Goal: Complete application form

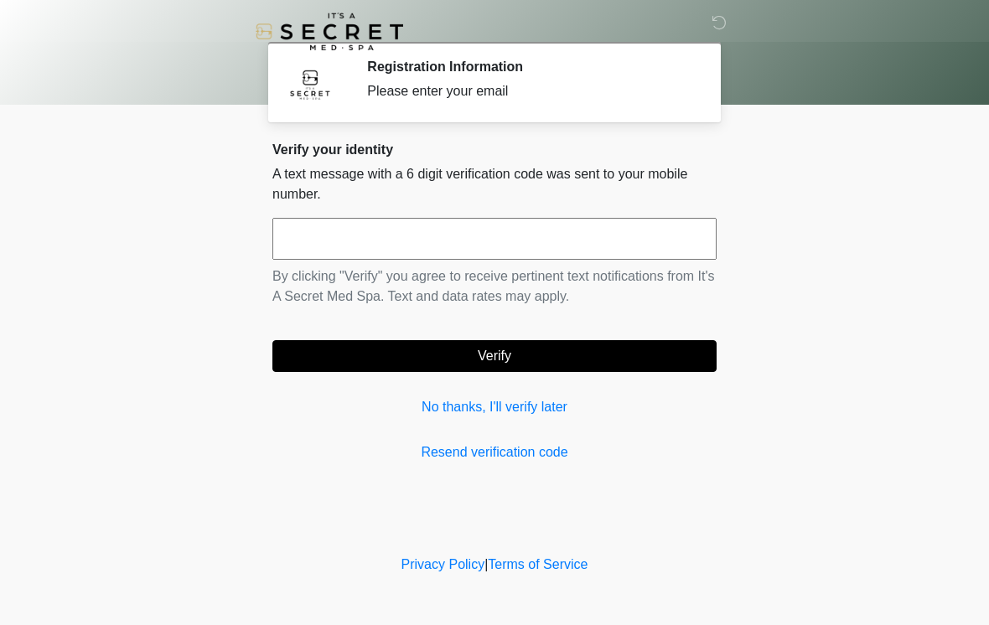
click at [604, 244] on input "text" at bounding box center [494, 239] width 444 height 42
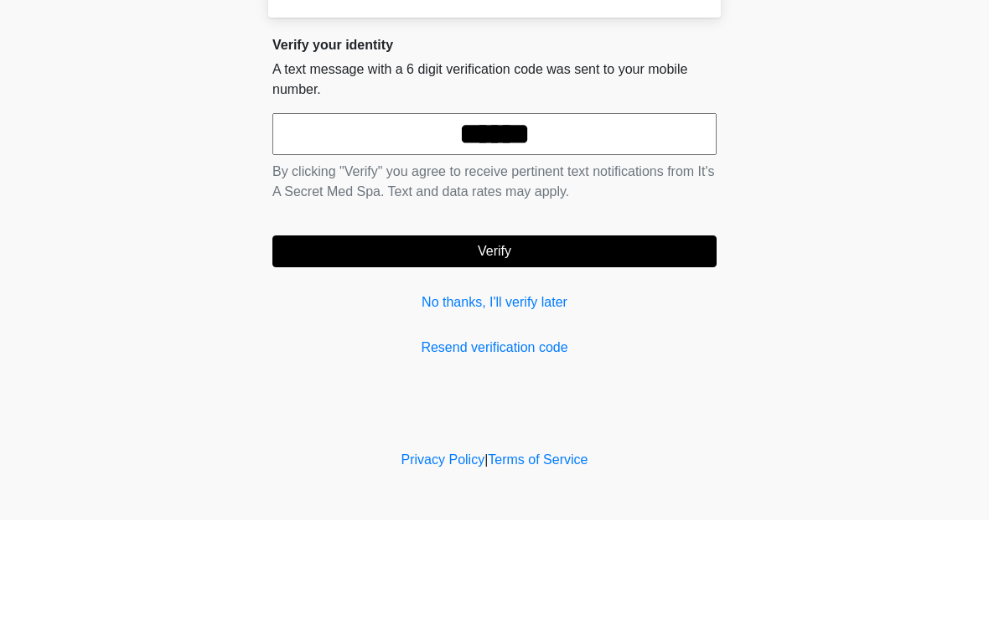
type input "******"
click at [593, 340] on button "Verify" at bounding box center [494, 356] width 444 height 32
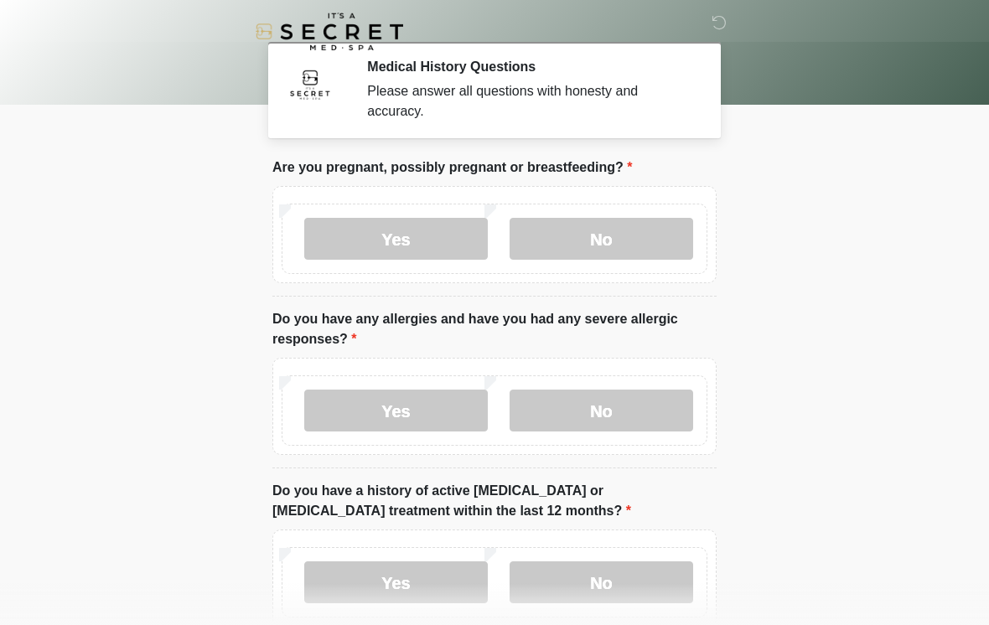
click at [617, 243] on label "No" at bounding box center [600, 239] width 183 height 42
click at [674, 411] on label "No" at bounding box center [600, 411] width 183 height 42
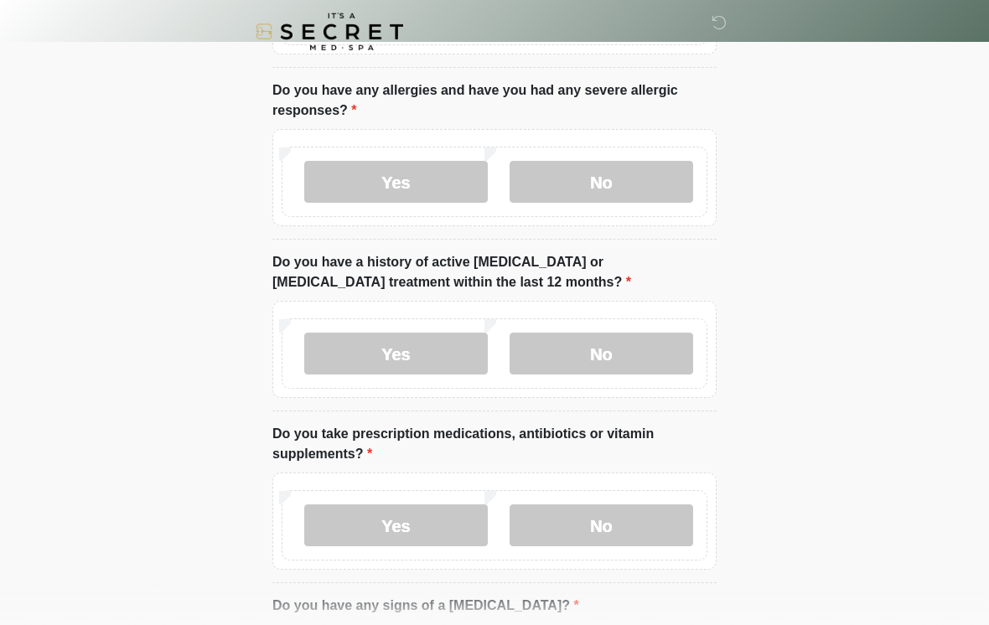
click at [638, 360] on label "No" at bounding box center [600, 354] width 183 height 42
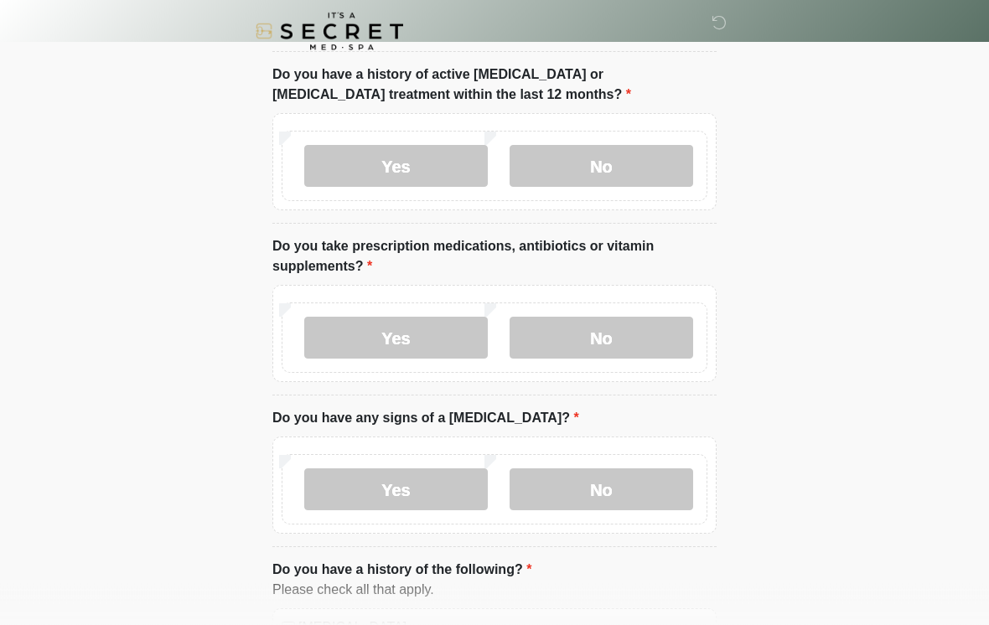
scroll to position [415, 0]
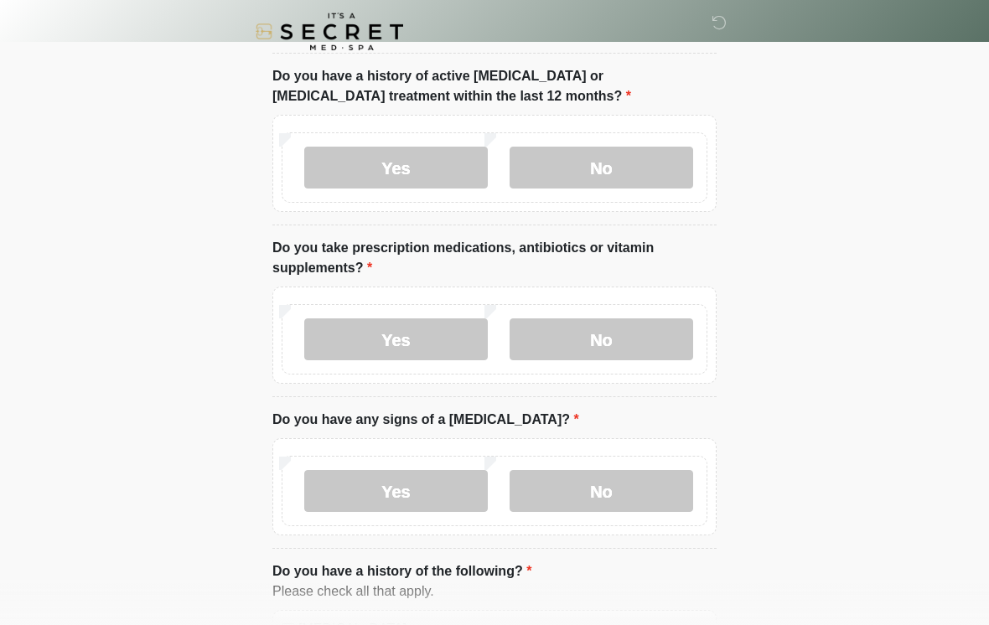
click at [424, 336] on label "Yes" at bounding box center [395, 339] width 183 height 42
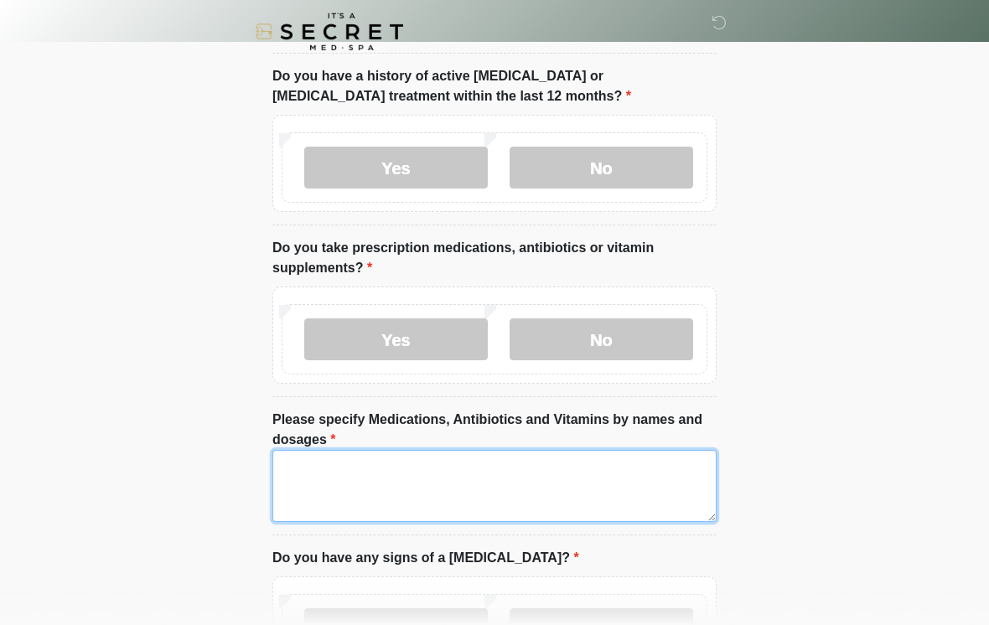
click at [377, 474] on textarea "Please specify Medications, Antibiotics and Vitamins by names and dosages" at bounding box center [494, 486] width 444 height 72
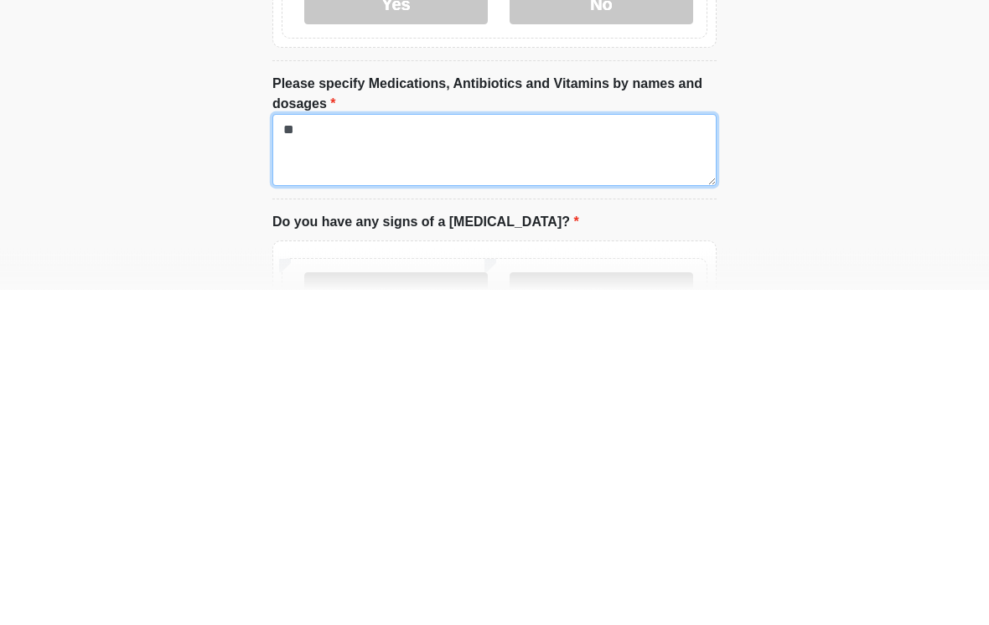
type textarea "*"
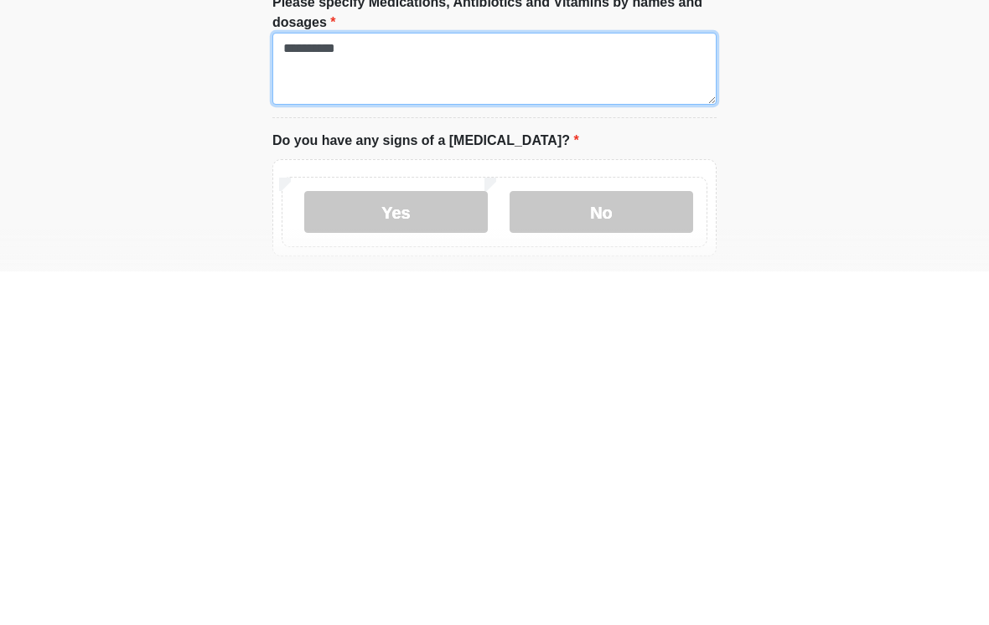
scroll to position [525, 0]
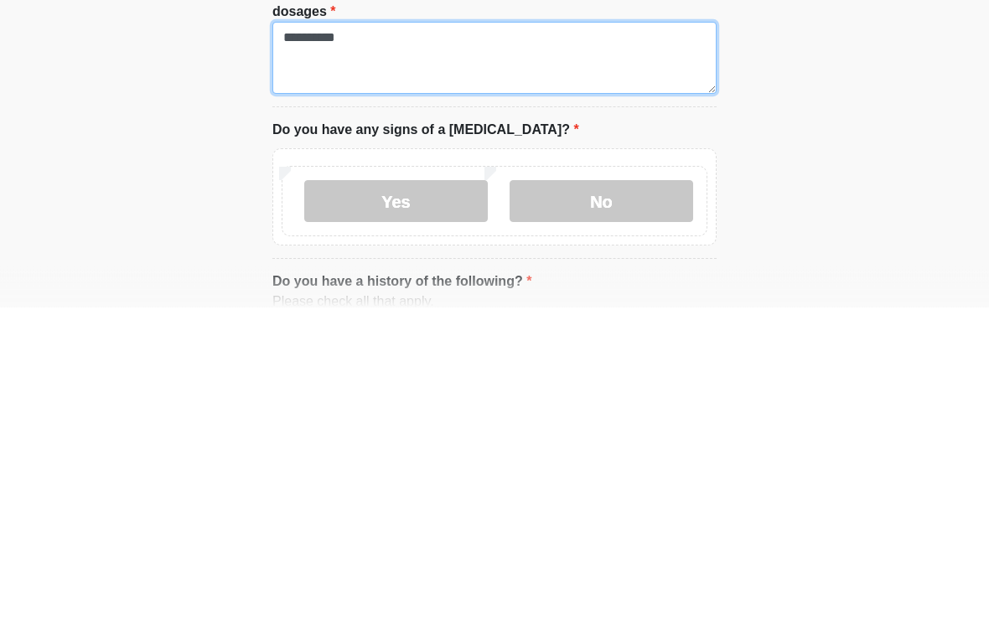
type textarea "**********"
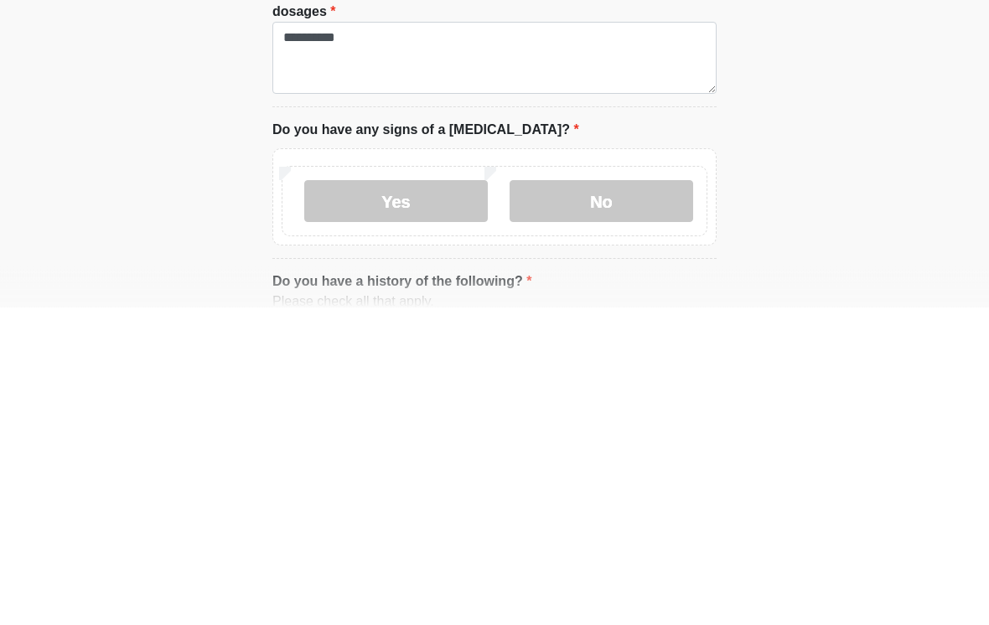
click at [627, 499] on label "No" at bounding box center [600, 520] width 183 height 42
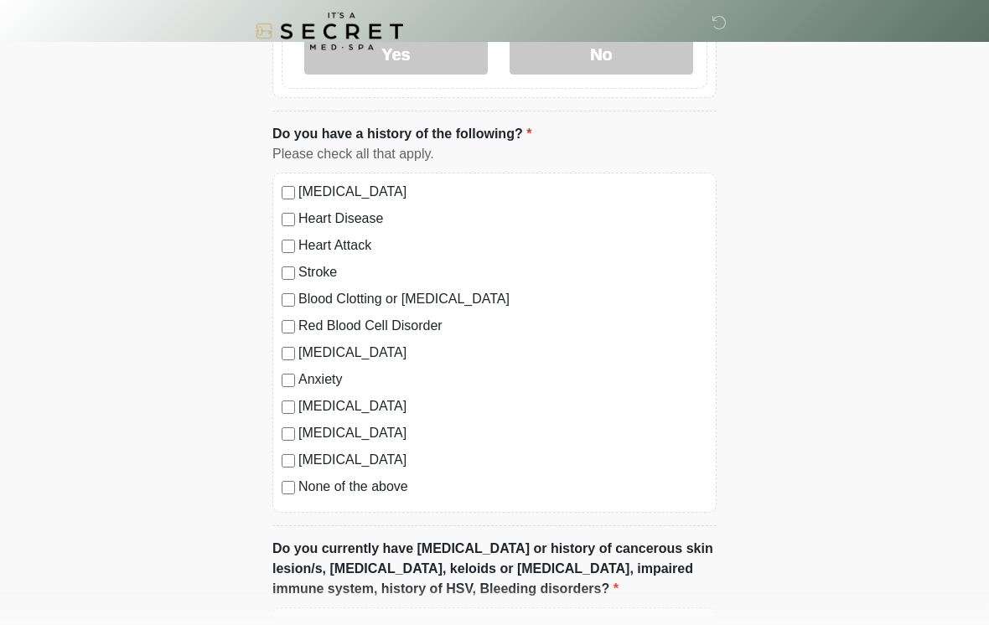
scroll to position [996, 0]
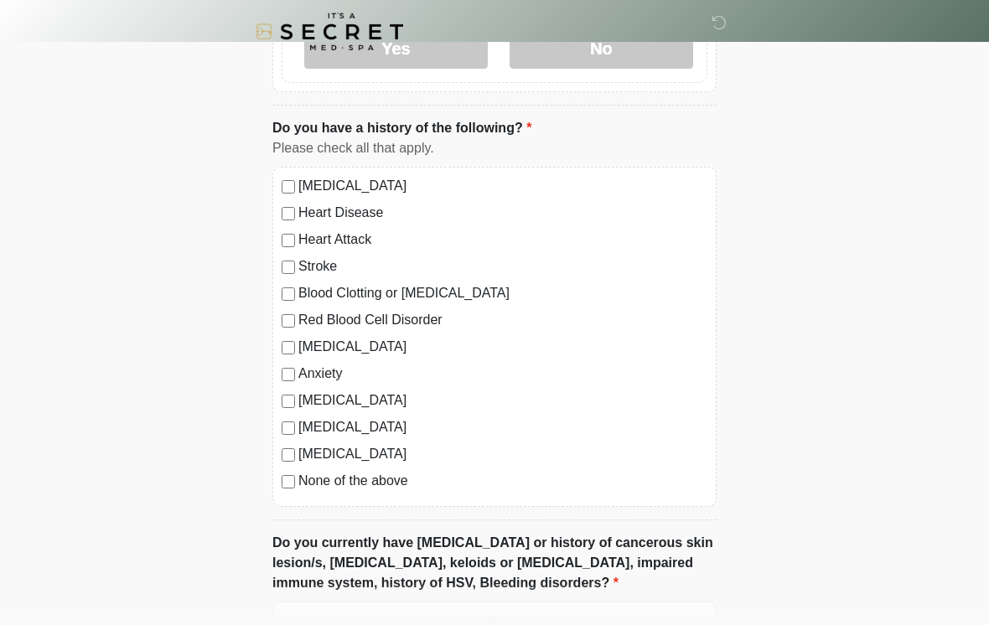
click at [359, 484] on label "None of the above" at bounding box center [502, 481] width 409 height 20
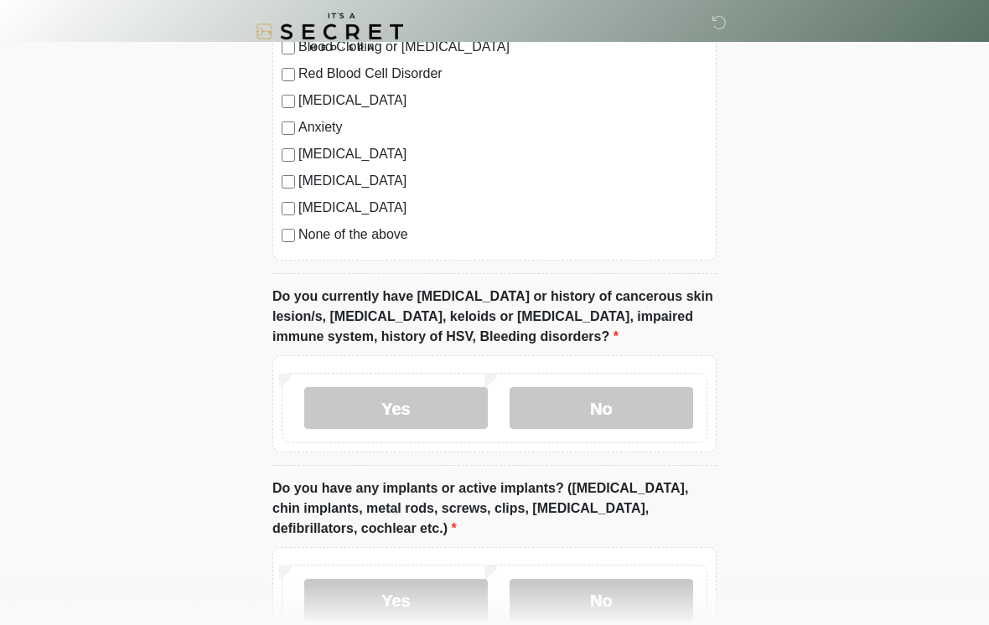
scroll to position [1266, 0]
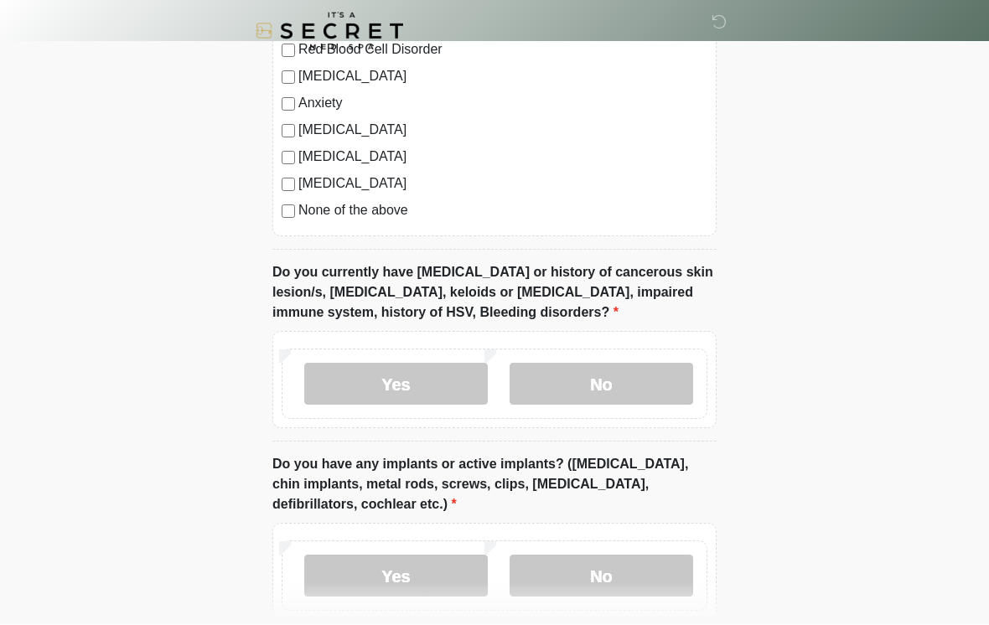
click at [683, 377] on label "No" at bounding box center [600, 385] width 183 height 42
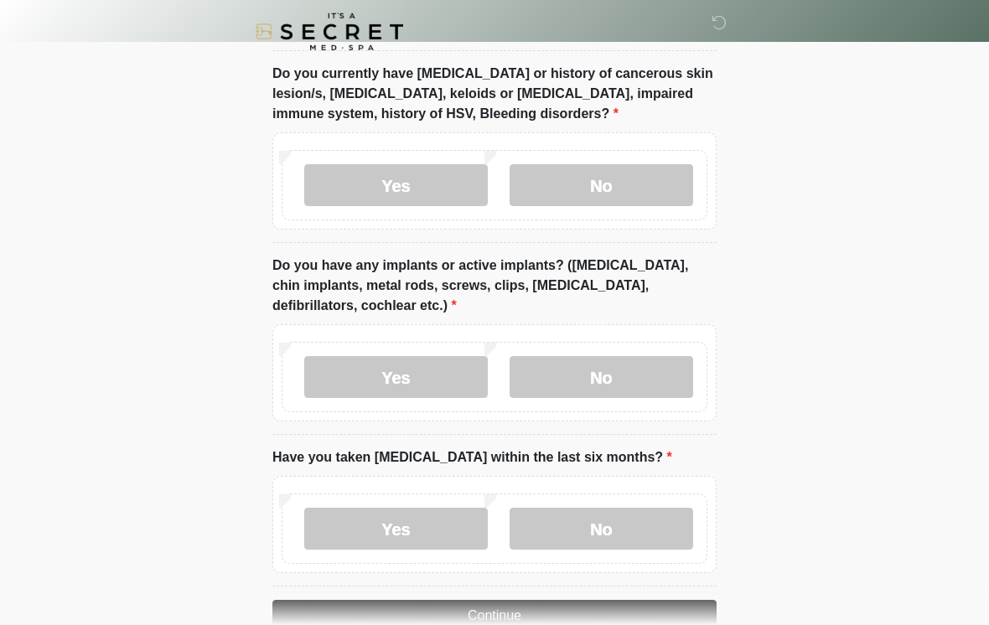
click at [647, 375] on label "No" at bounding box center [600, 377] width 183 height 42
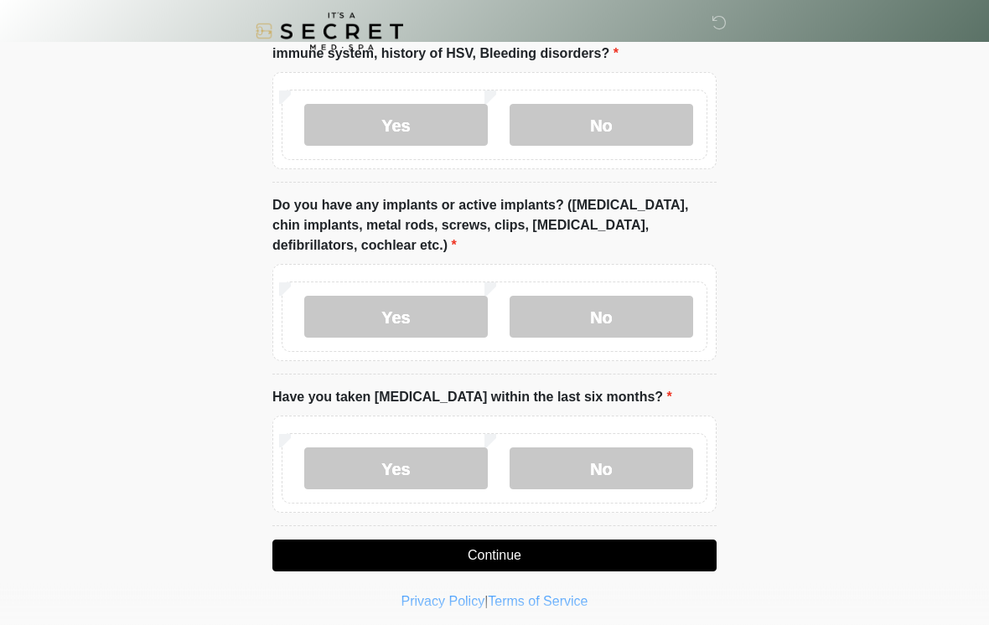
scroll to position [1532, 0]
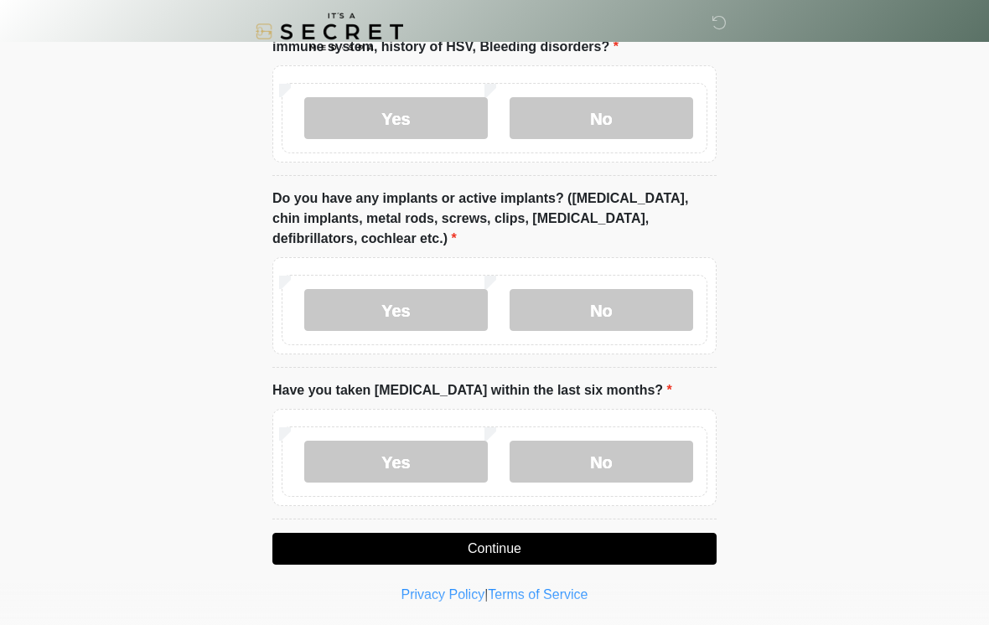
click at [633, 450] on label "No" at bounding box center [600, 462] width 183 height 42
click at [541, 541] on button "Continue" at bounding box center [494, 549] width 444 height 32
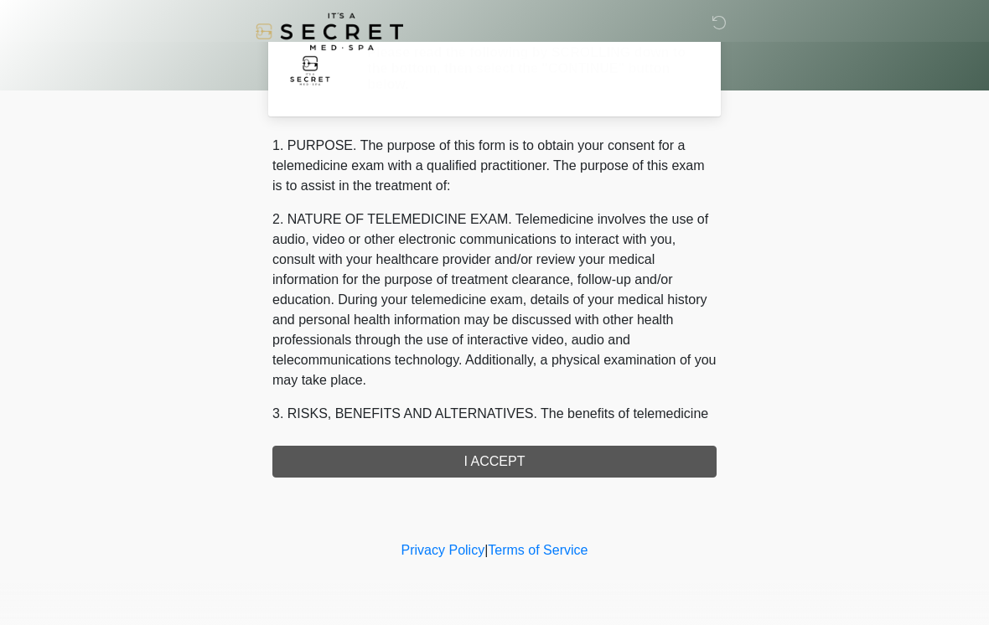
scroll to position [0, 0]
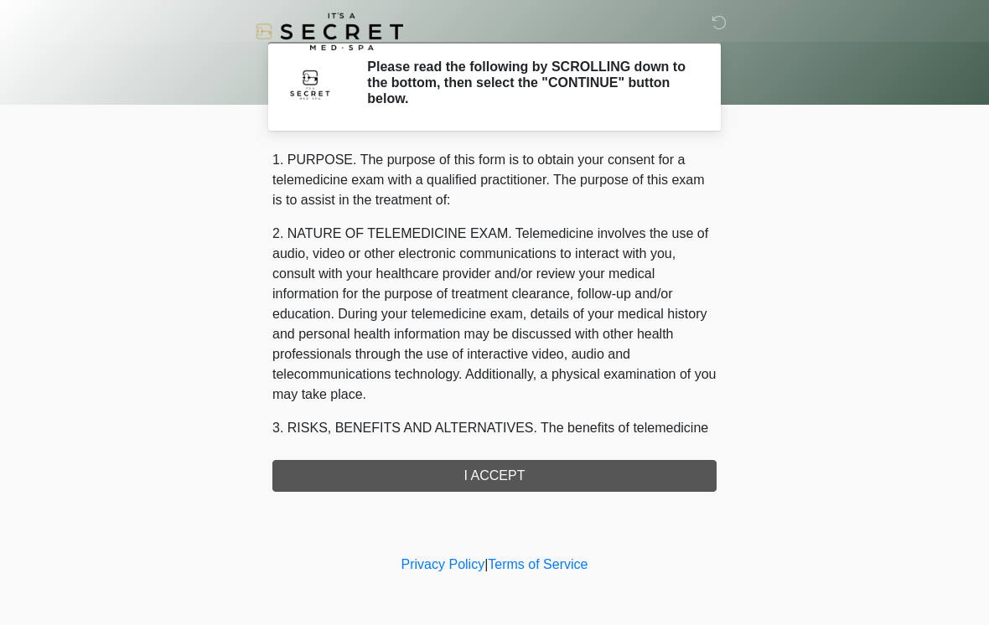
click at [496, 462] on div "1. PURPOSE. The purpose of this form is to obtain your consent for a telemedici…" at bounding box center [494, 321] width 444 height 342
click at [534, 463] on div "1. PURPOSE. The purpose of this form is to obtain your consent for a telemedici…" at bounding box center [494, 321] width 444 height 342
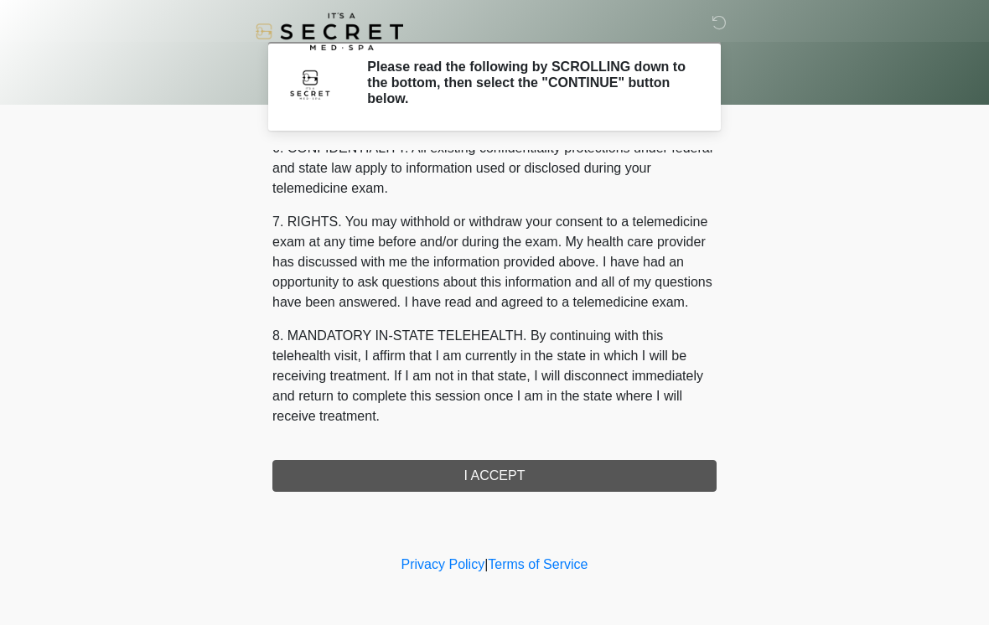
scroll to position [682, 0]
click at [525, 479] on button "I ACCEPT" at bounding box center [494, 476] width 444 height 32
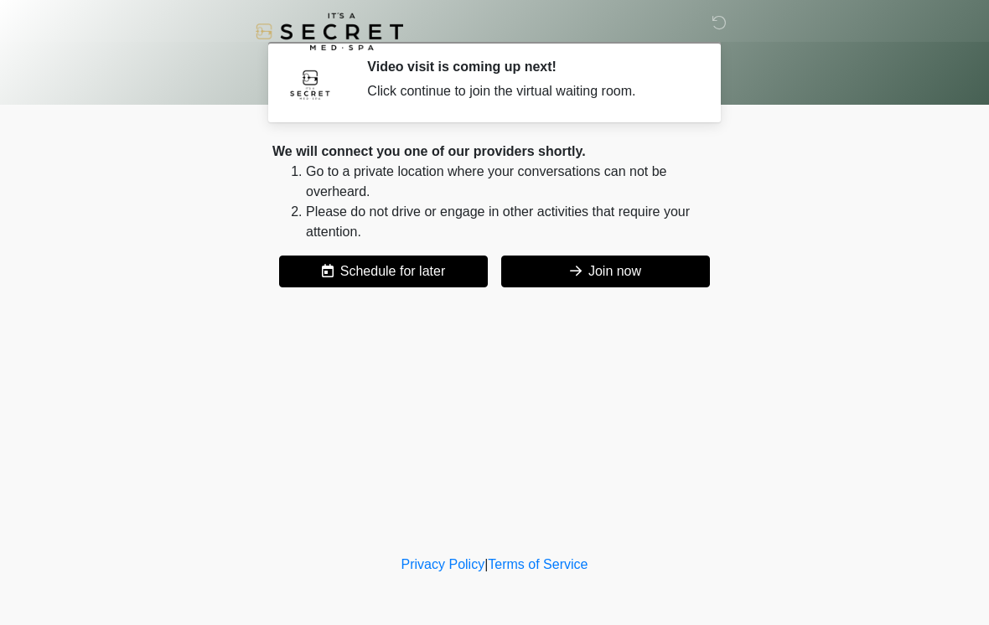
click at [634, 263] on button "Join now" at bounding box center [605, 272] width 209 height 32
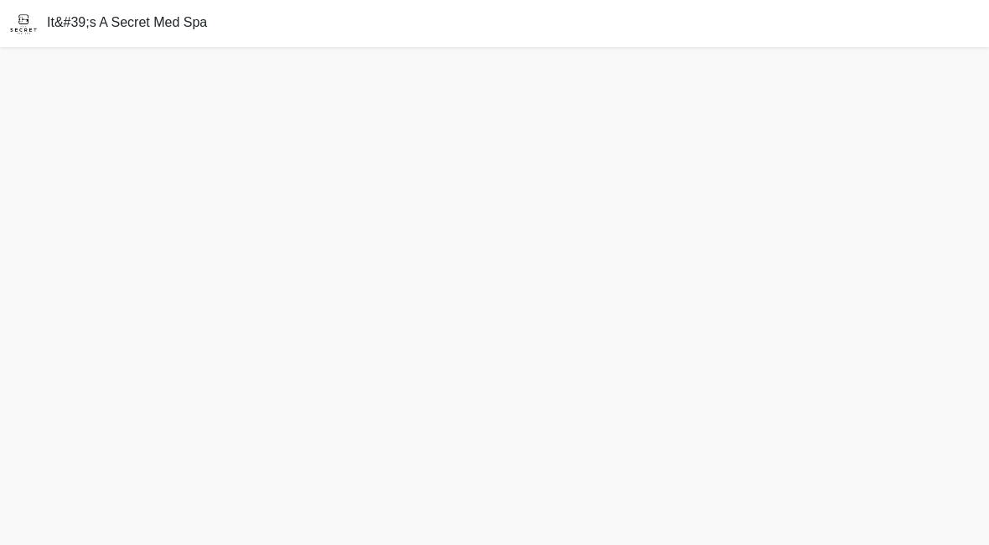
scroll to position [5, 0]
